Goal: Task Accomplishment & Management: Manage account settings

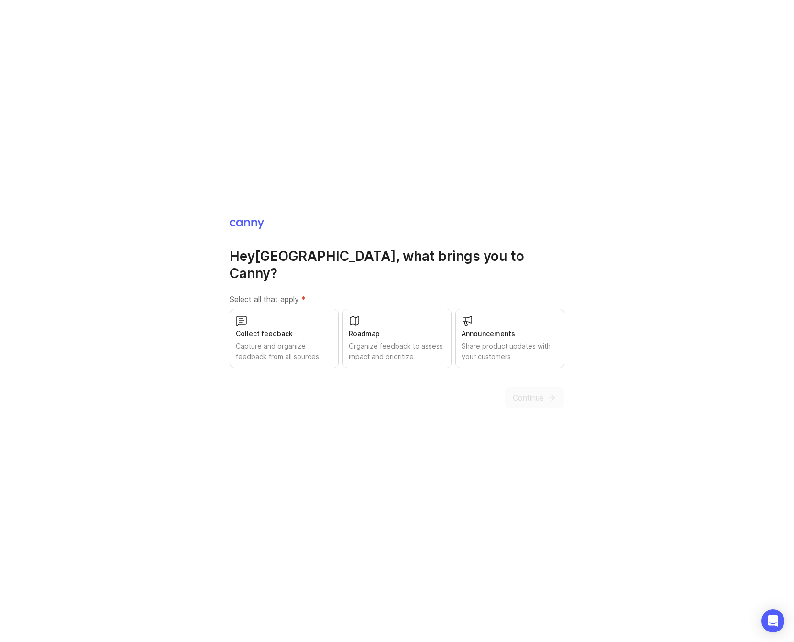
click at [291, 331] on div "Collect feedback Capture and organize feedback from all sources" at bounding box center [284, 338] width 109 height 59
click at [401, 328] on div "Roadmap" at bounding box center [397, 333] width 97 height 11
click at [534, 399] on button "Continue" at bounding box center [535, 397] width 60 height 21
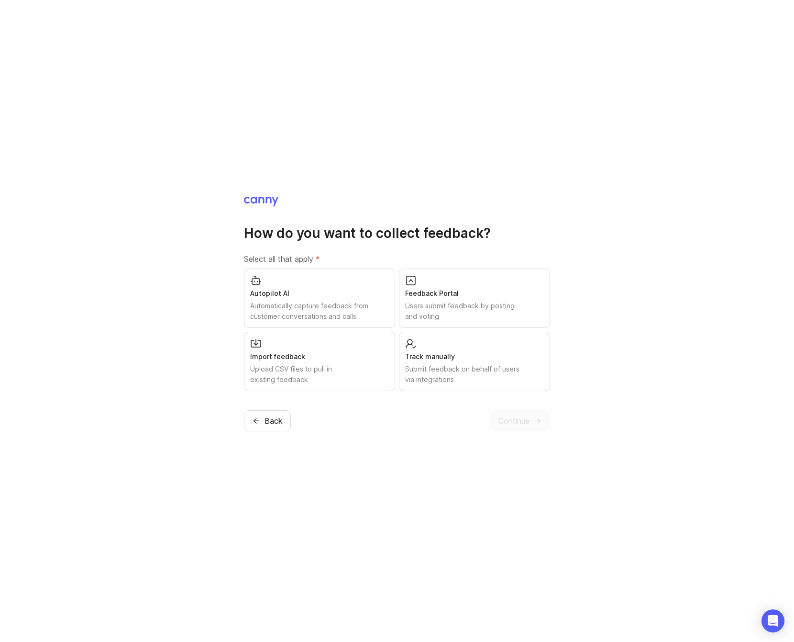
click at [338, 287] on div "Autopilot AI Automatically capture feedback from customer conversations and cal…" at bounding box center [319, 297] width 151 height 59
click at [461, 312] on div "Users submit feedback by posting and voting" at bounding box center [474, 311] width 139 height 21
click at [461, 376] on div "Submit feedback on behalf of users via integrations" at bounding box center [474, 374] width 139 height 21
click at [504, 412] on button "Continue" at bounding box center [521, 420] width 60 height 21
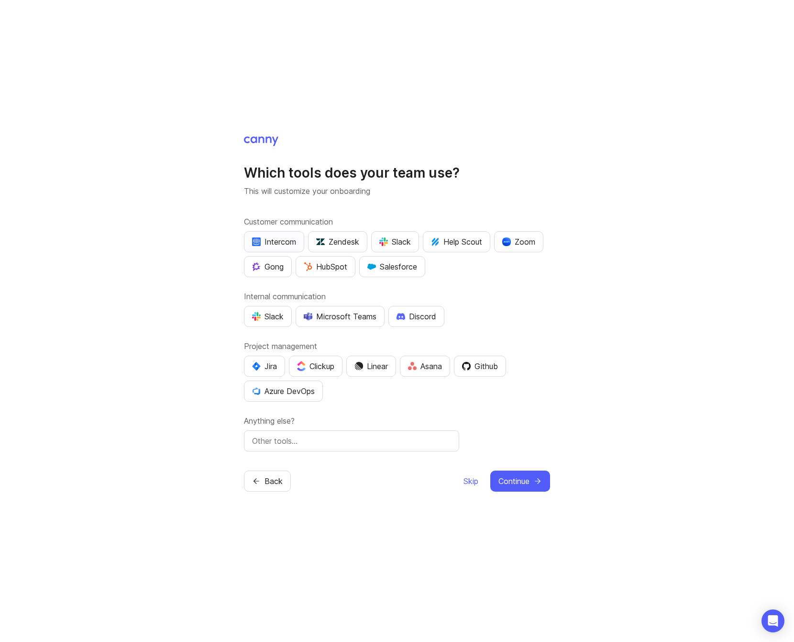
click at [276, 240] on div "Intercom" at bounding box center [274, 241] width 44 height 11
click at [340, 267] on div "HubSpot" at bounding box center [326, 266] width 44 height 11
click at [403, 242] on div "Slack" at bounding box center [396, 241] width 32 height 11
click at [271, 320] on div "Slack" at bounding box center [268, 316] width 32 height 11
click at [400, 238] on div "Slack" at bounding box center [396, 241] width 32 height 11
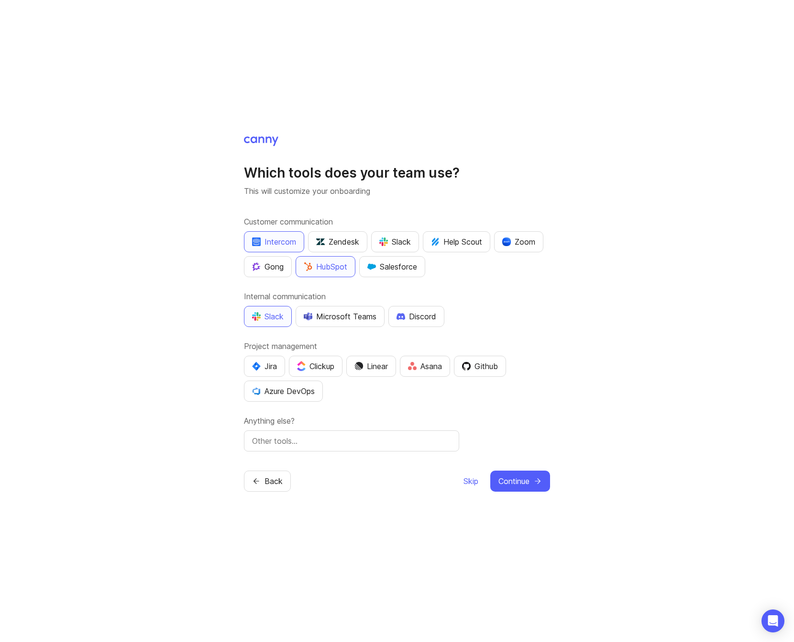
click at [582, 298] on div "Which tools does your team use? This will customize your onboarding Customer co…" at bounding box center [397, 321] width 794 height 642
click at [370, 363] on div "Linear" at bounding box center [372, 365] width 34 height 11
click at [565, 439] on div "Which tools does your team use? This will customize your onboarding Customer co…" at bounding box center [397, 321] width 794 height 642
click at [524, 479] on span "Continue" at bounding box center [514, 480] width 31 height 11
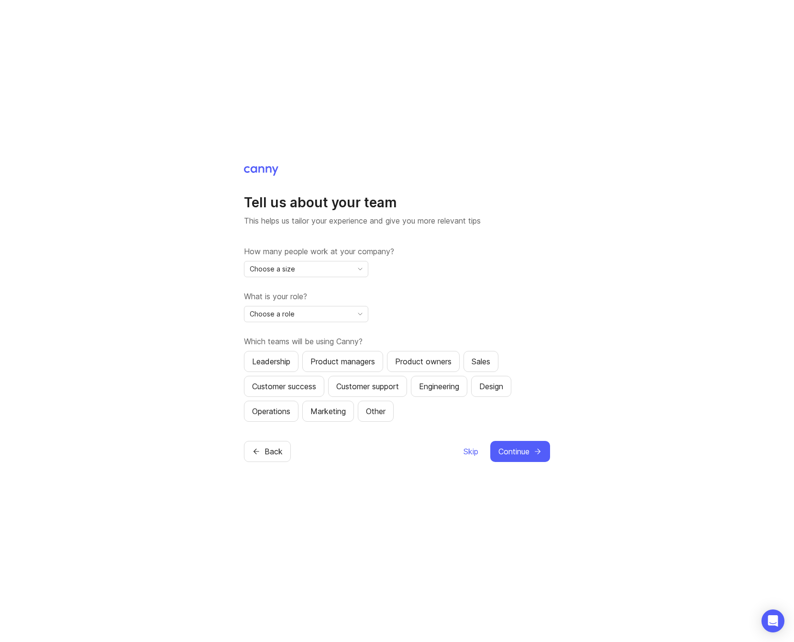
click at [629, 405] on div "Tell us about your team This helps us tailor your experience and give you more …" at bounding box center [397, 321] width 794 height 642
click at [316, 261] on div "Choose a size" at bounding box center [299, 268] width 108 height 15
click at [309, 316] on li "11-50" at bounding box center [306, 319] width 123 height 16
click at [319, 313] on div "Choose a role" at bounding box center [299, 313] width 108 height 15
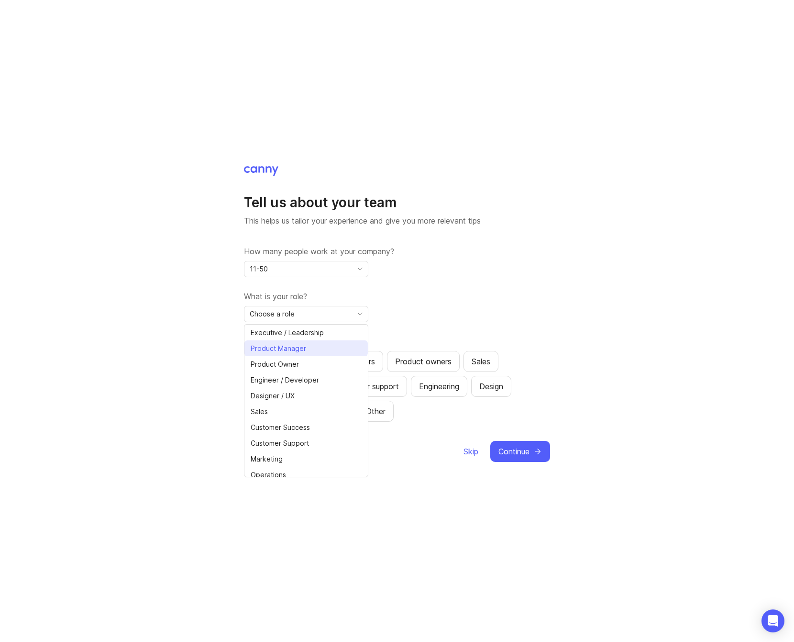
click at [322, 349] on li "Product Manager" at bounding box center [306, 348] width 123 height 16
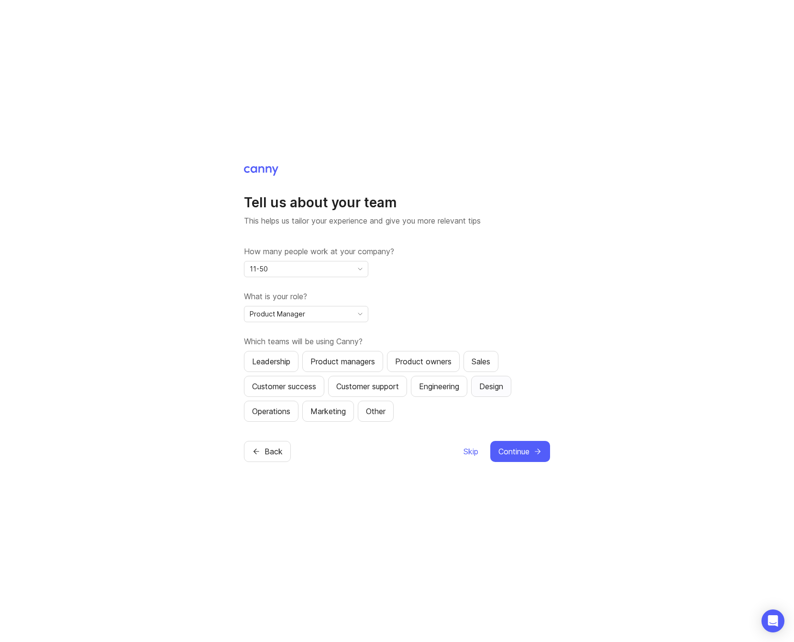
click at [503, 384] on div "Design" at bounding box center [492, 385] width 24 height 11
click at [372, 388] on div "Customer support" at bounding box center [367, 385] width 63 height 11
click at [300, 389] on div "Customer success" at bounding box center [284, 385] width 64 height 11
click at [359, 389] on div "Customer support" at bounding box center [367, 385] width 63 height 11
click at [374, 368] on button "Product managers" at bounding box center [342, 361] width 81 height 21
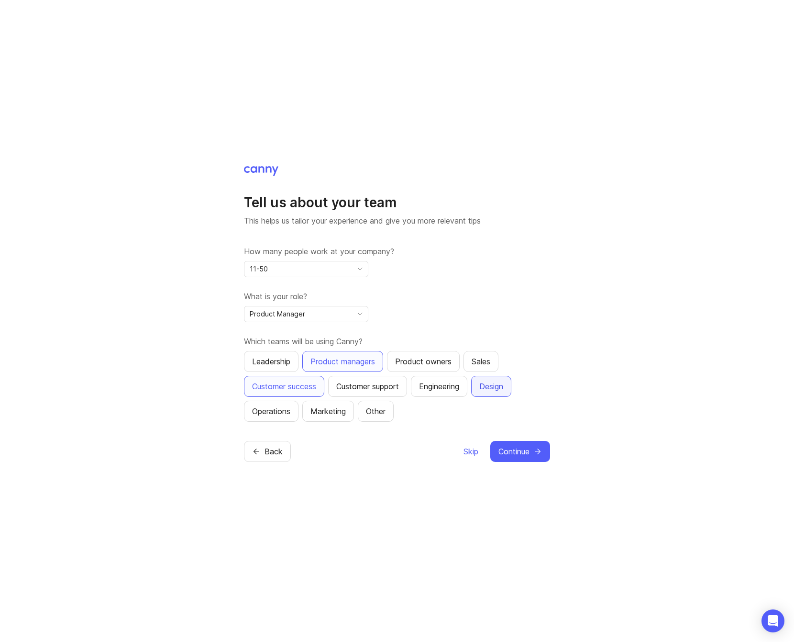
drag, startPoint x: 494, startPoint y: 384, endPoint x: 331, endPoint y: 379, distance: 163.3
click at [494, 384] on div "Design" at bounding box center [492, 385] width 24 height 11
click at [232, 366] on div "Tell us about your team This helps us tailor your experience and give you more …" at bounding box center [397, 321] width 794 height 642
click at [519, 453] on span "Continue" at bounding box center [514, 451] width 31 height 11
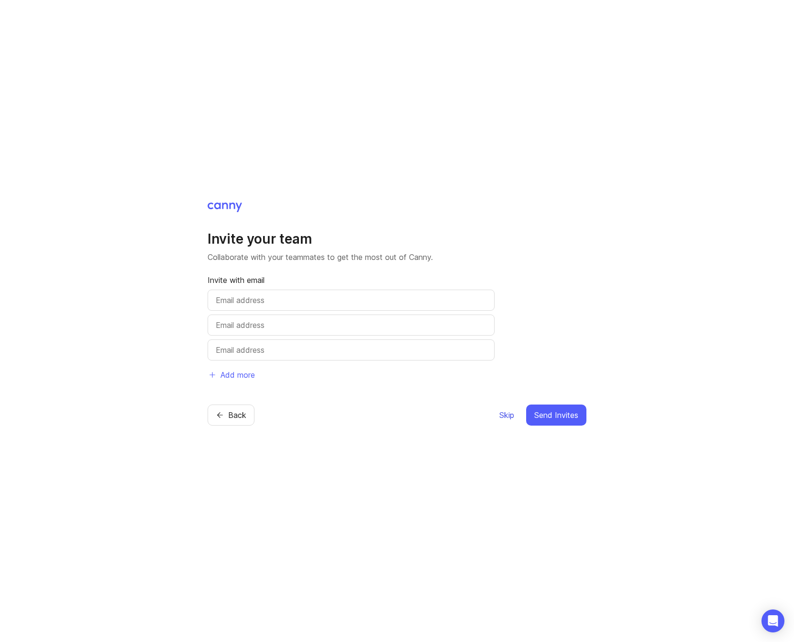
click at [506, 416] on span "Skip" at bounding box center [507, 414] width 15 height 11
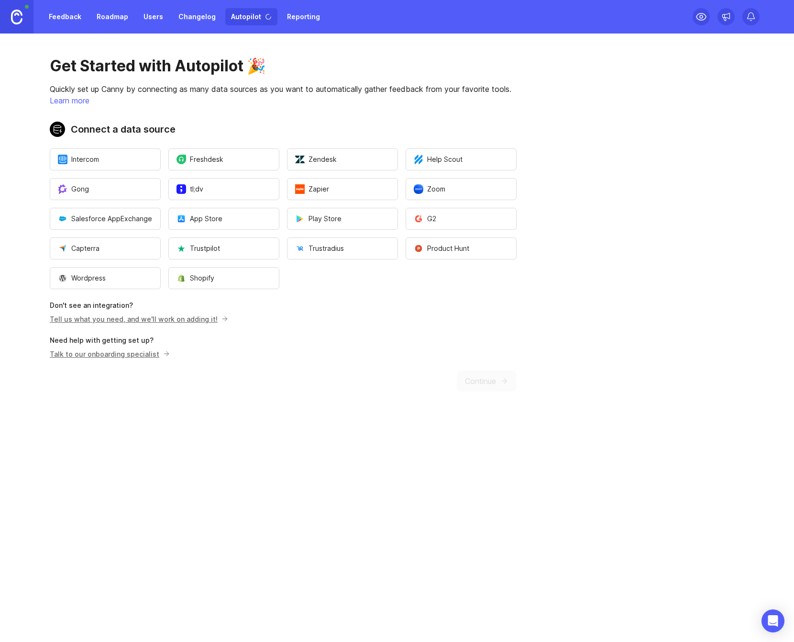
click at [485, 435] on main "Get Started with Autopilot 🎉 Quickly set up Canny by connecting as many data so…" at bounding box center [397, 338] width 794 height 608
click at [587, 439] on main "Get Started with Autopilot 🎉 Quickly set up Canny by connecting as many data so…" at bounding box center [397, 338] width 794 height 608
click at [265, 122] on h2 "Connect a data source" at bounding box center [283, 129] width 467 height 15
click at [270, 115] on div "Get Started with Autopilot 🎉 Quickly set up Canny by connecting as many data so…" at bounding box center [283, 224] width 567 height 381
click at [108, 156] on button "Intercom" at bounding box center [105, 159] width 111 height 22
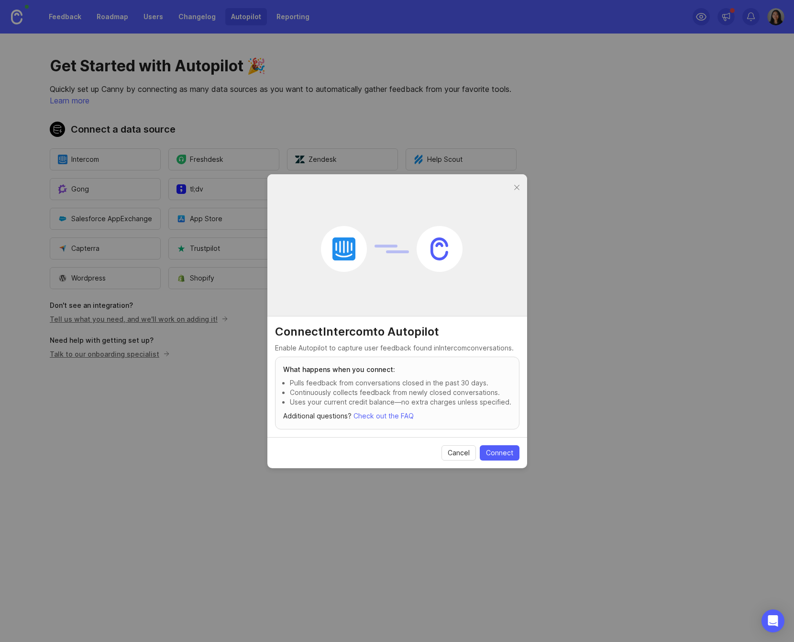
click at [513, 185] on div at bounding box center [517, 188] width 11 height 12
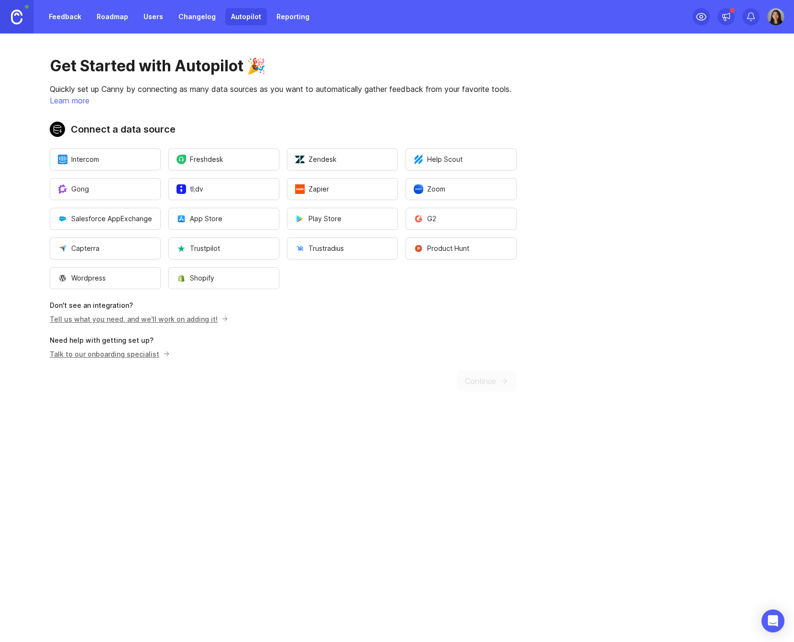
click at [55, 16] on link "Feedback" at bounding box center [65, 16] width 44 height 17
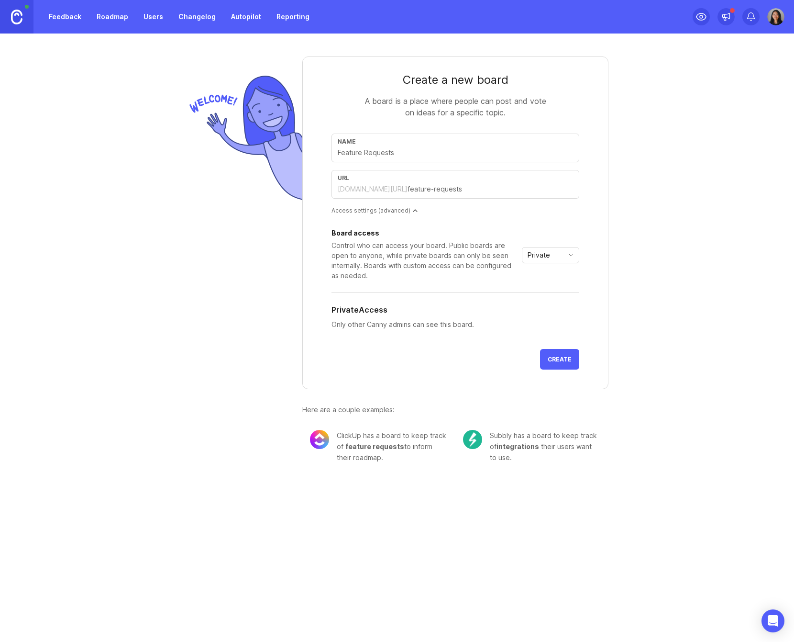
click at [121, 17] on link "Roadmap" at bounding box center [112, 16] width 43 height 17
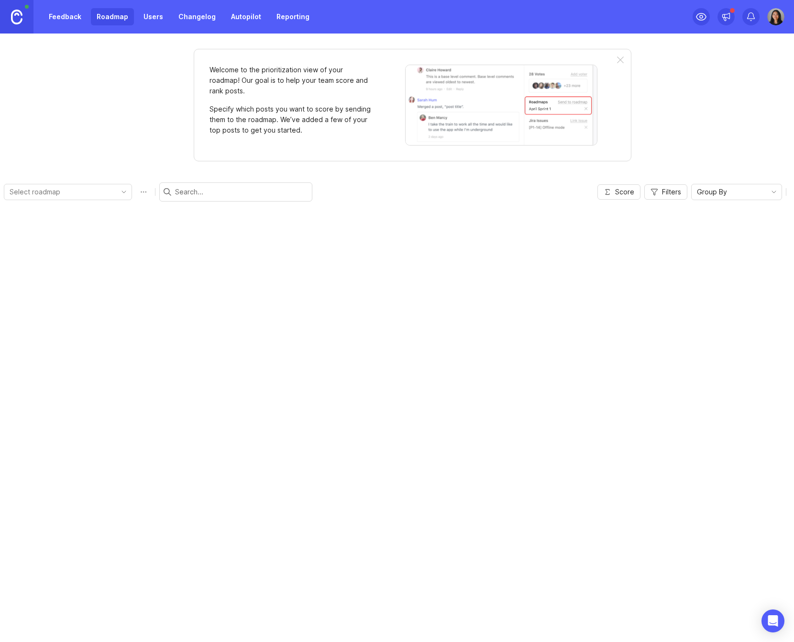
click at [69, 16] on link "Feedback" at bounding box center [65, 16] width 44 height 17
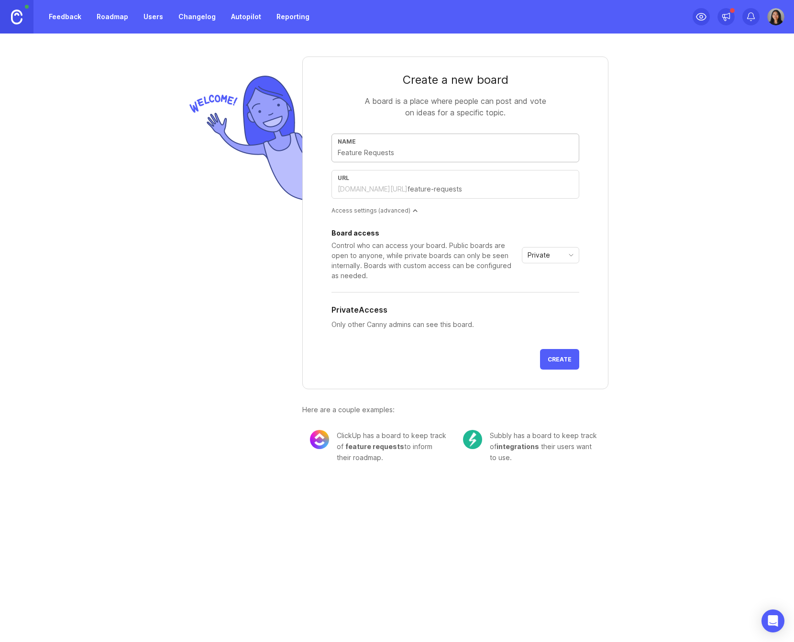
click at [132, 19] on div "Feedback Roadmap Users Changelog Autopilot Reporting" at bounding box center [179, 16] width 272 height 17
click at [112, 19] on link "Roadmap" at bounding box center [112, 16] width 43 height 17
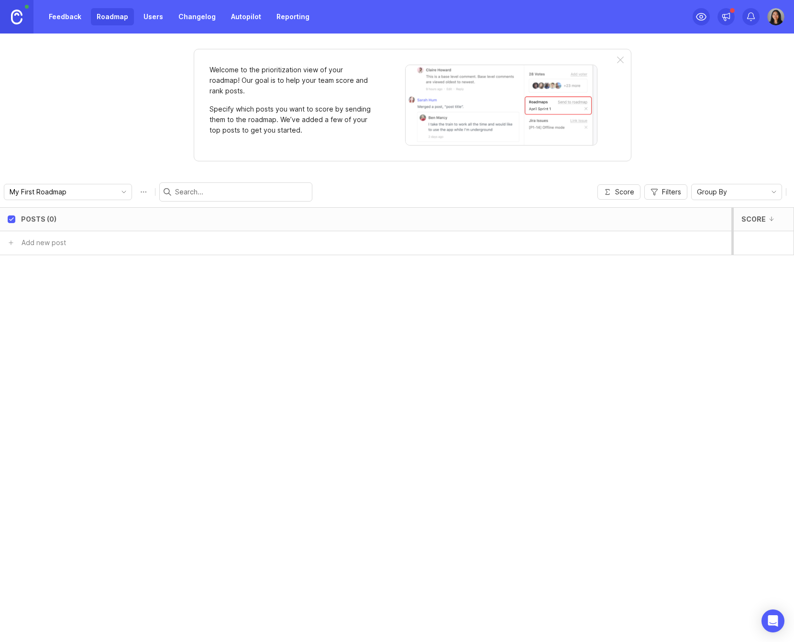
click at [164, 18] on link "Users" at bounding box center [153, 16] width 31 height 17
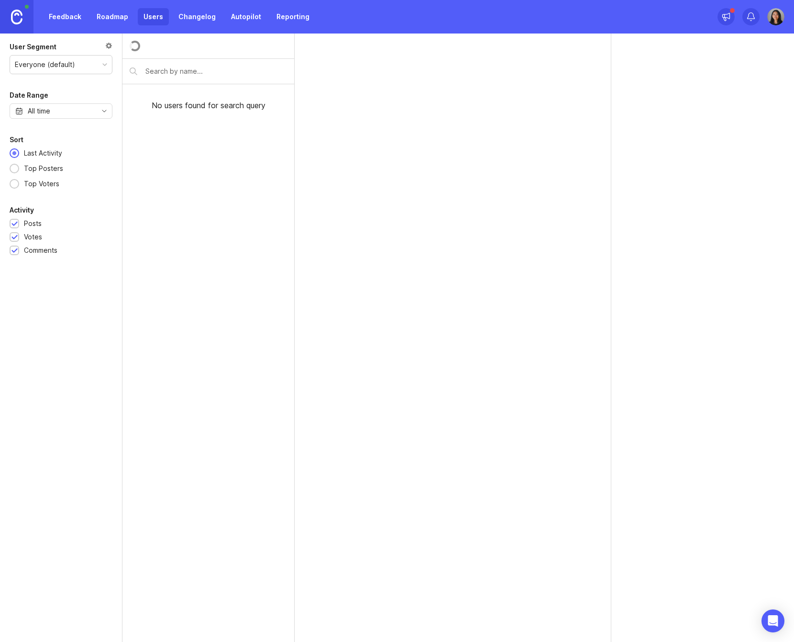
click at [213, 18] on link "Changelog" at bounding box center [197, 16] width 49 height 17
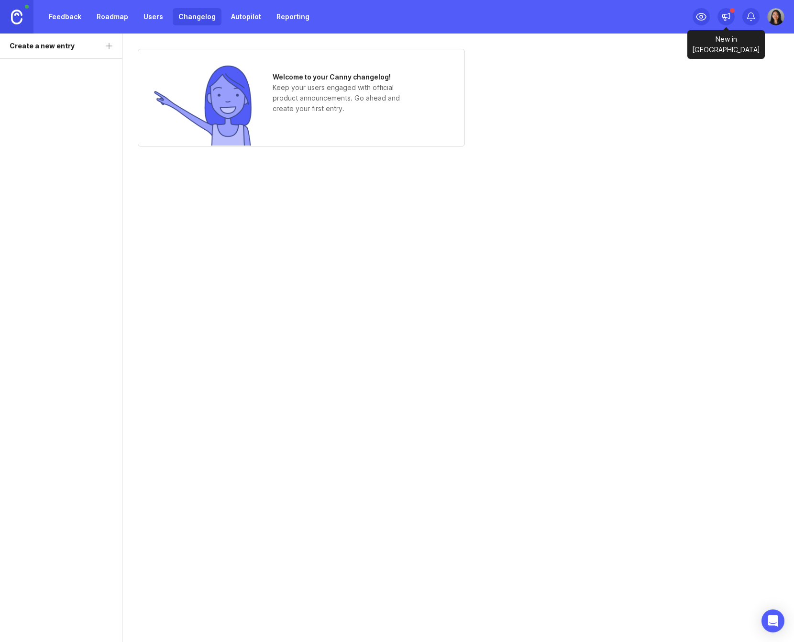
click at [729, 13] on icon at bounding box center [726, 16] width 7 height 6
click at [701, 18] on circle at bounding box center [701, 16] width 3 height 3
click at [751, 17] on icon at bounding box center [752, 17] width 10 height 10
click at [768, 23] on div at bounding box center [776, 16] width 17 height 17
click at [734, 97] on p "Canny feedback" at bounding box center [740, 98] width 53 height 10
